Goal: Task Accomplishment & Management: Manage account settings

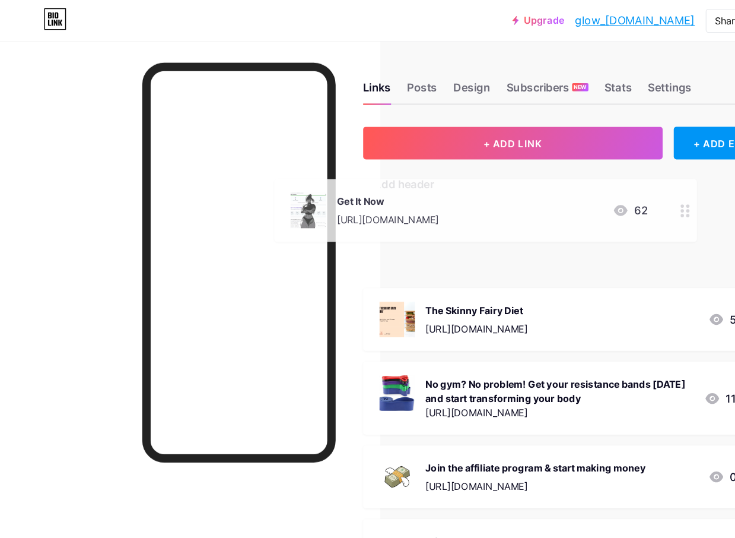
scroll to position [1, 43]
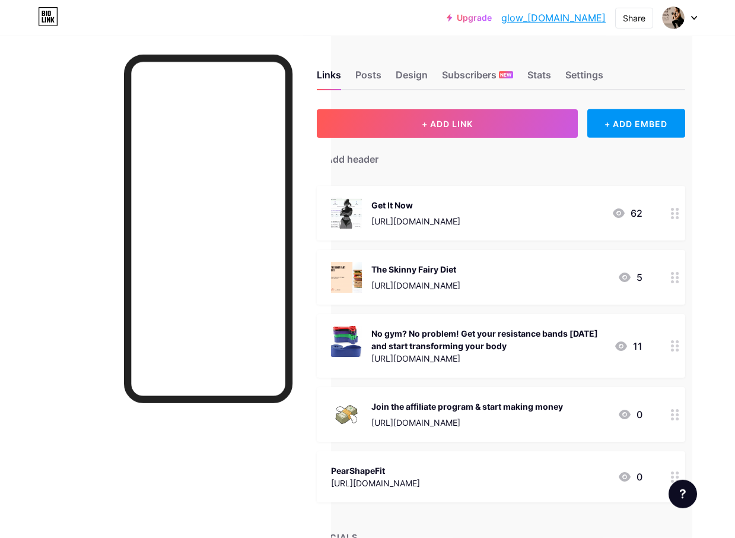
click at [548, 71] on div "Stats" at bounding box center [540, 78] width 24 height 21
click at [541, 69] on div "Stats" at bounding box center [540, 78] width 24 height 21
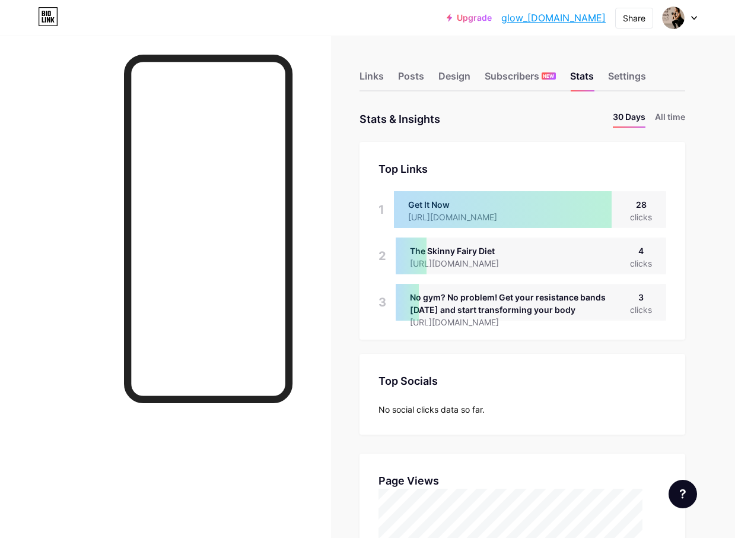
click at [366, 74] on div "Links" at bounding box center [372, 79] width 24 height 21
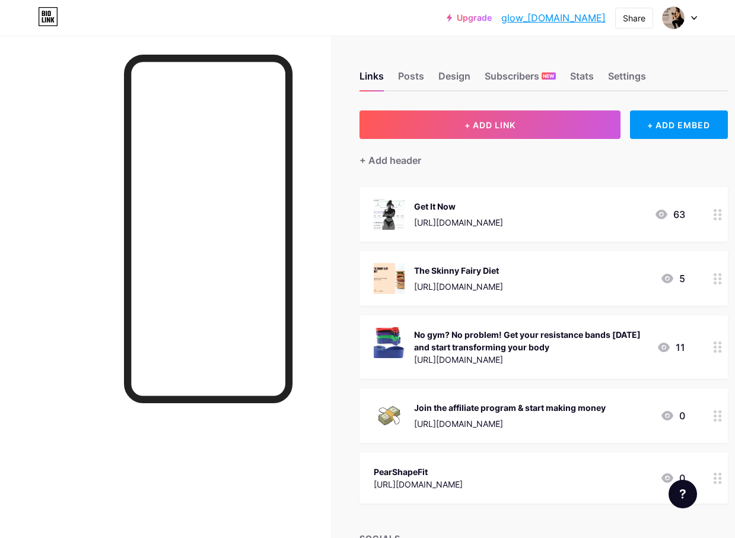
click at [639, 69] on div "Settings" at bounding box center [627, 79] width 38 height 21
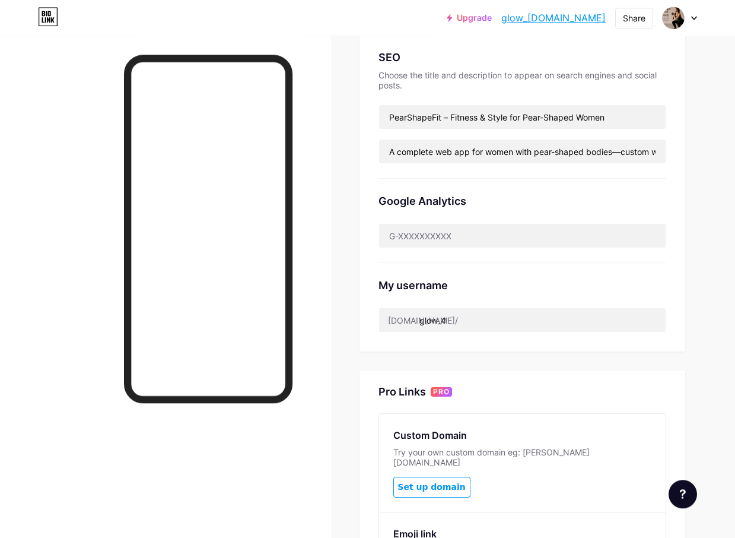
scroll to position [248, 0]
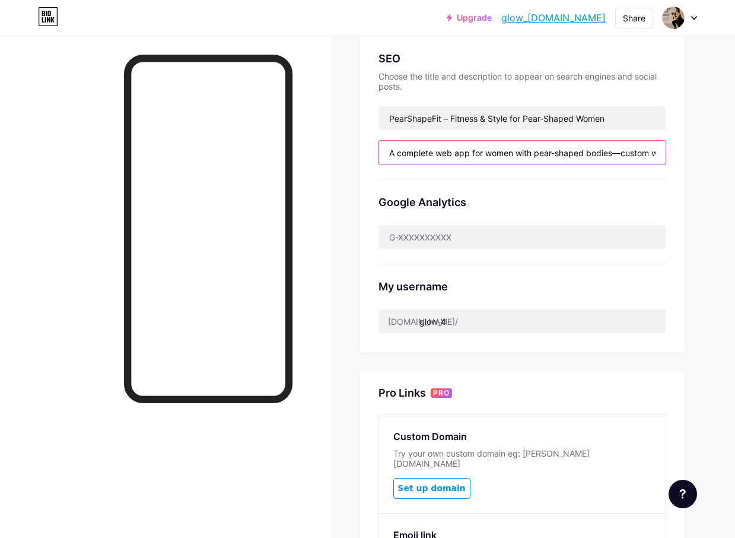
click at [633, 151] on input "A complete web app for women with pear-shaped bodies—custom workouts, meal plan…" at bounding box center [522, 153] width 287 height 24
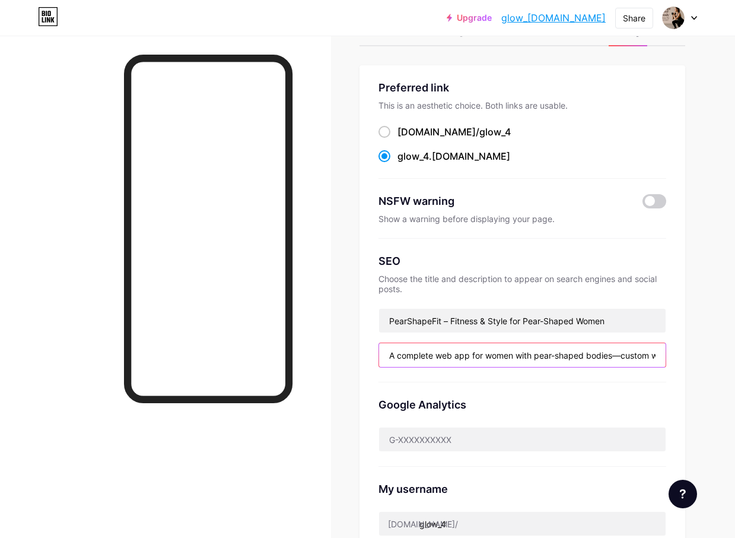
scroll to position [0, 0]
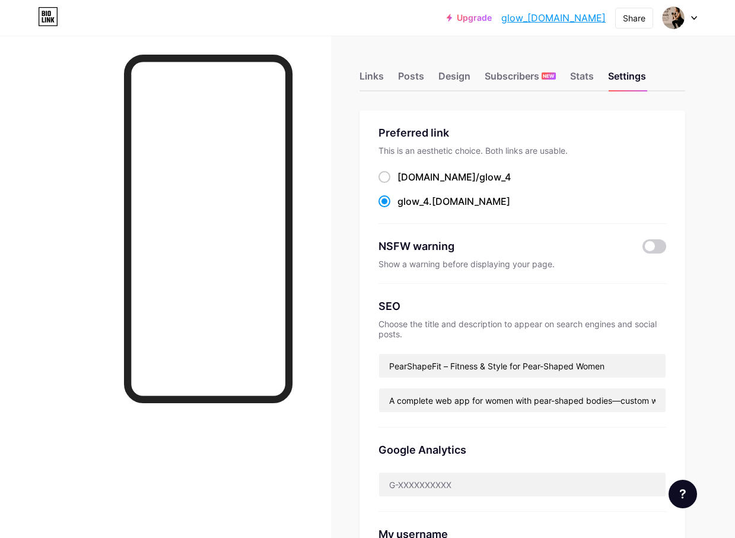
click at [458, 69] on div "Design" at bounding box center [455, 79] width 32 height 21
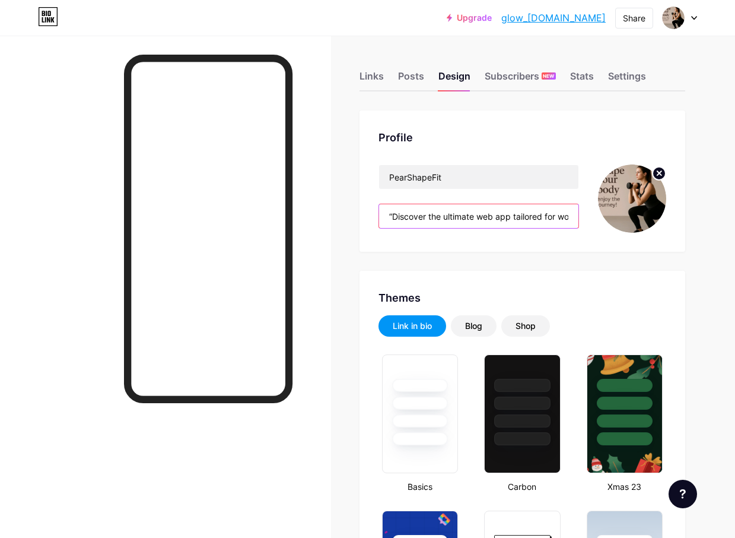
click at [544, 213] on input "“Discover the ultimate web app tailored for women with pear-shaped bodies! Get …" at bounding box center [478, 216] width 199 height 24
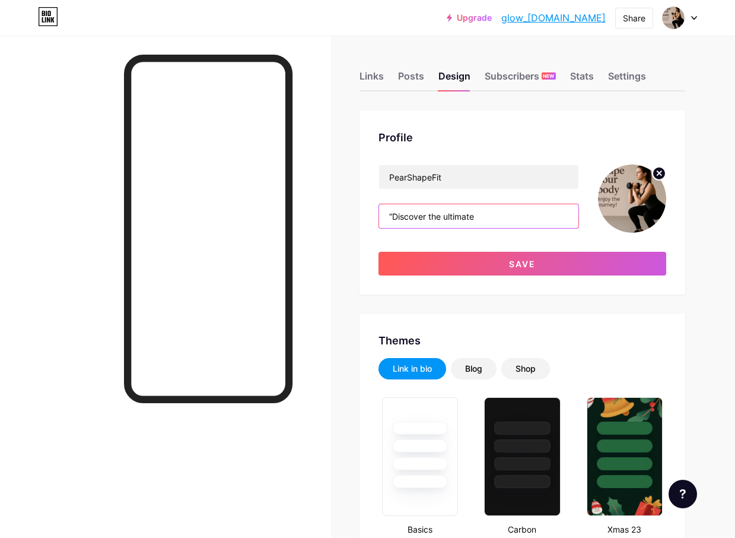
type input "“Discover"
click at [620, 263] on button "Save" at bounding box center [523, 264] width 288 height 24
type input "#ffffff"
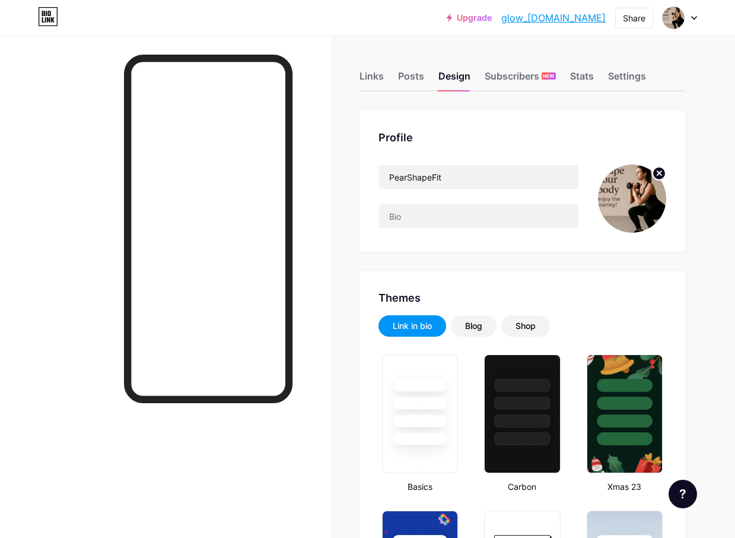
click at [640, 71] on div "Settings" at bounding box center [627, 79] width 38 height 21
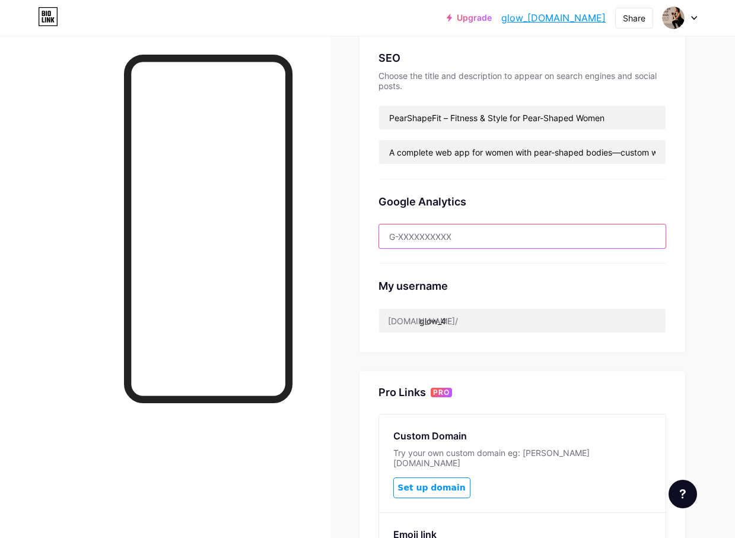
click at [491, 238] on input "text" at bounding box center [522, 236] width 287 height 24
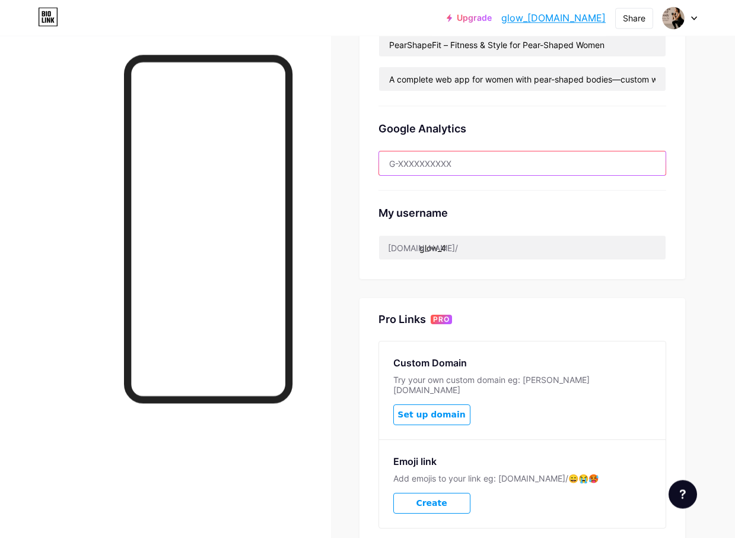
scroll to position [321, 0]
copy div "Google Analytics"
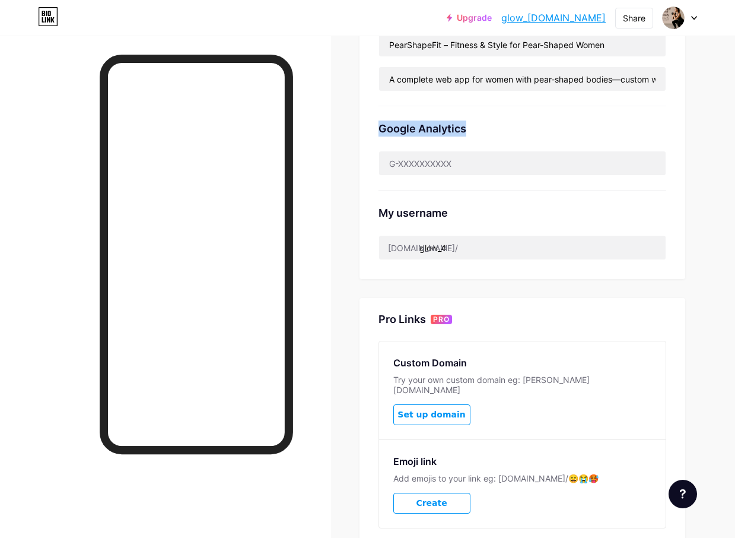
click at [640, 282] on div "Links Posts Design Subscribers NEW Stats Settings Preferred link This is an aes…" at bounding box center [367, 172] width 735 height 914
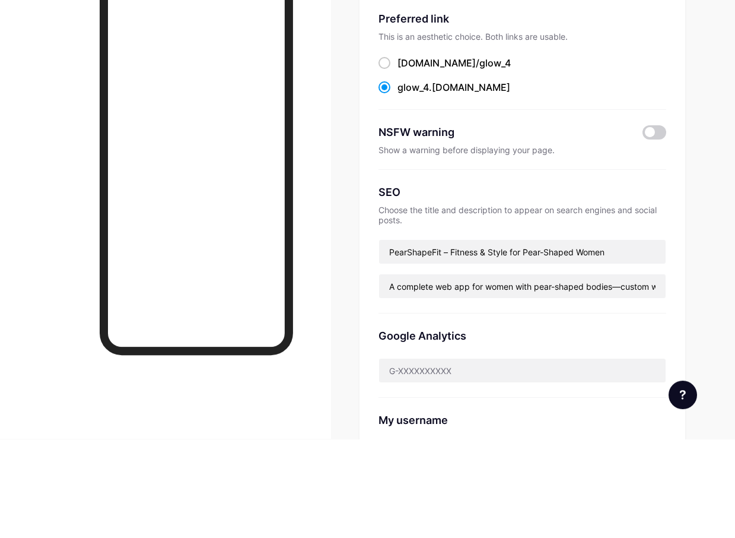
scroll to position [0, 0]
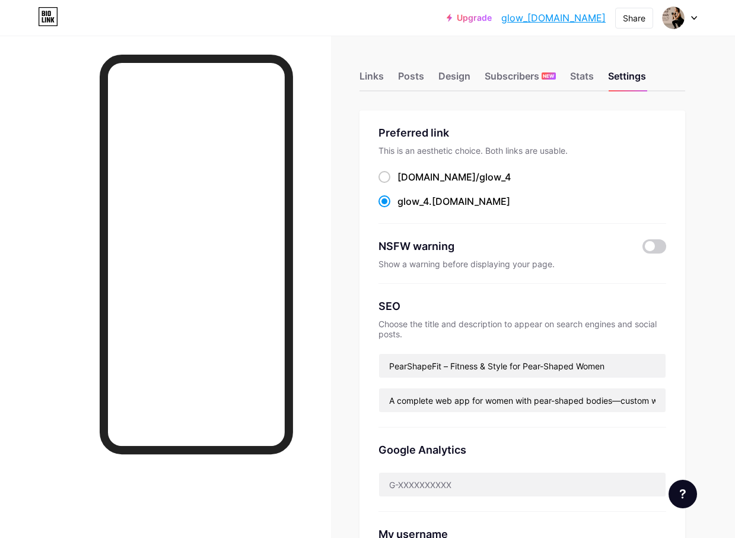
click at [411, 77] on div "Posts" at bounding box center [411, 79] width 26 height 21
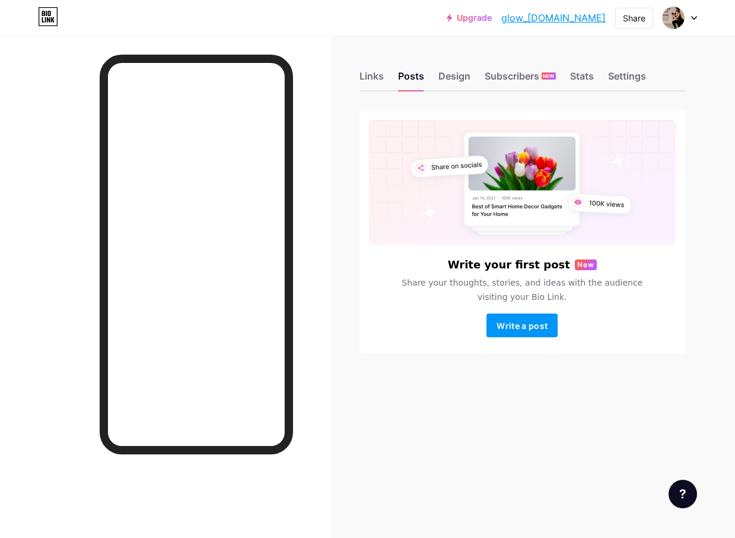
click at [364, 71] on div "Links" at bounding box center [372, 79] width 24 height 21
